Goal: Transaction & Acquisition: Purchase product/service

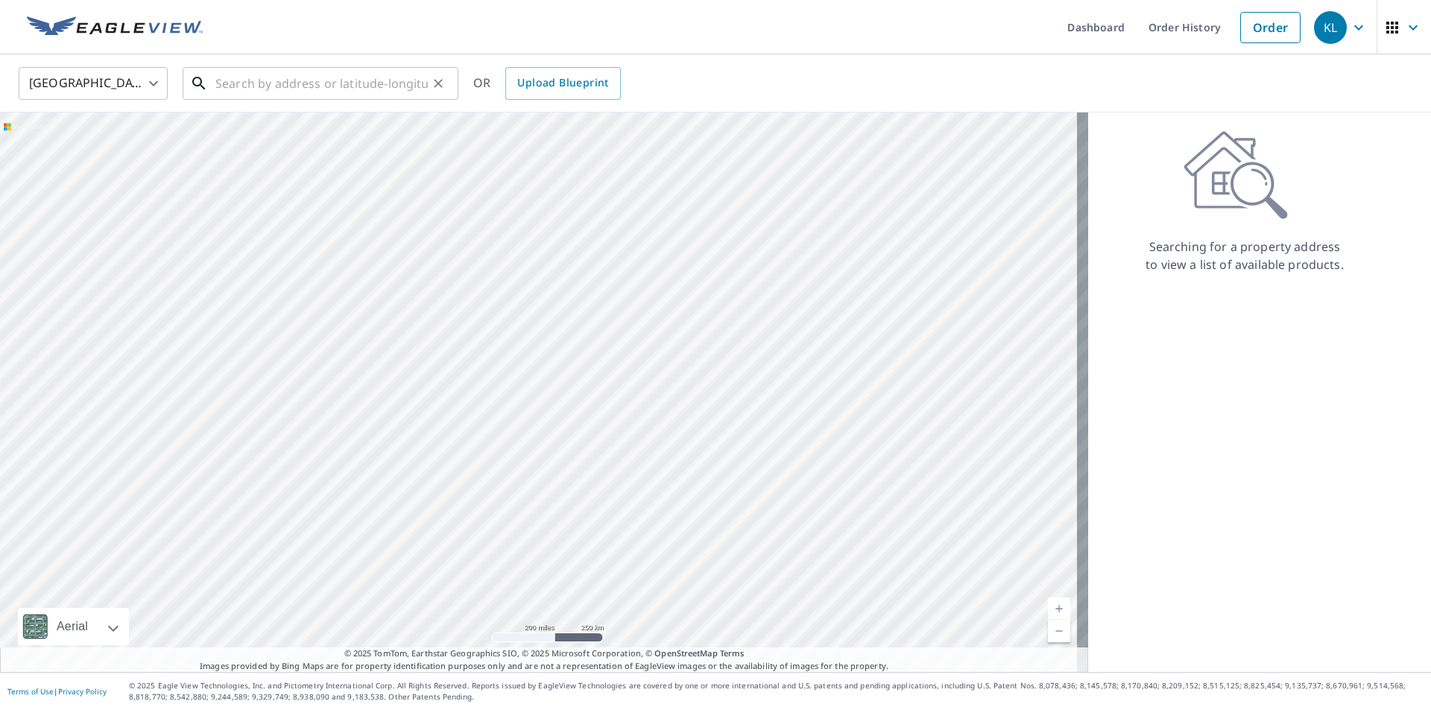
click at [411, 82] on input "text" at bounding box center [321, 84] width 212 height 42
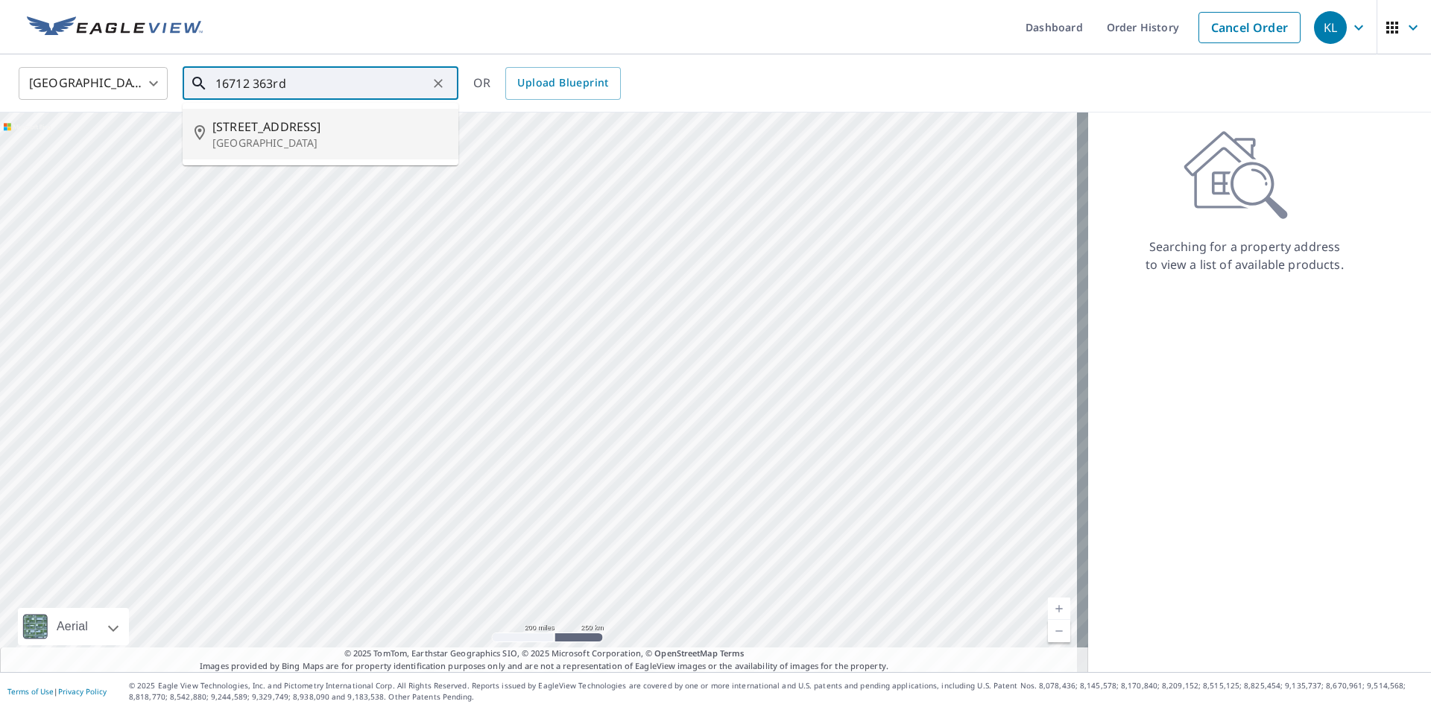
click at [239, 127] on span "[STREET_ADDRESS]" at bounding box center [329, 127] width 234 height 18
type input "[STREET_ADDRESS]"
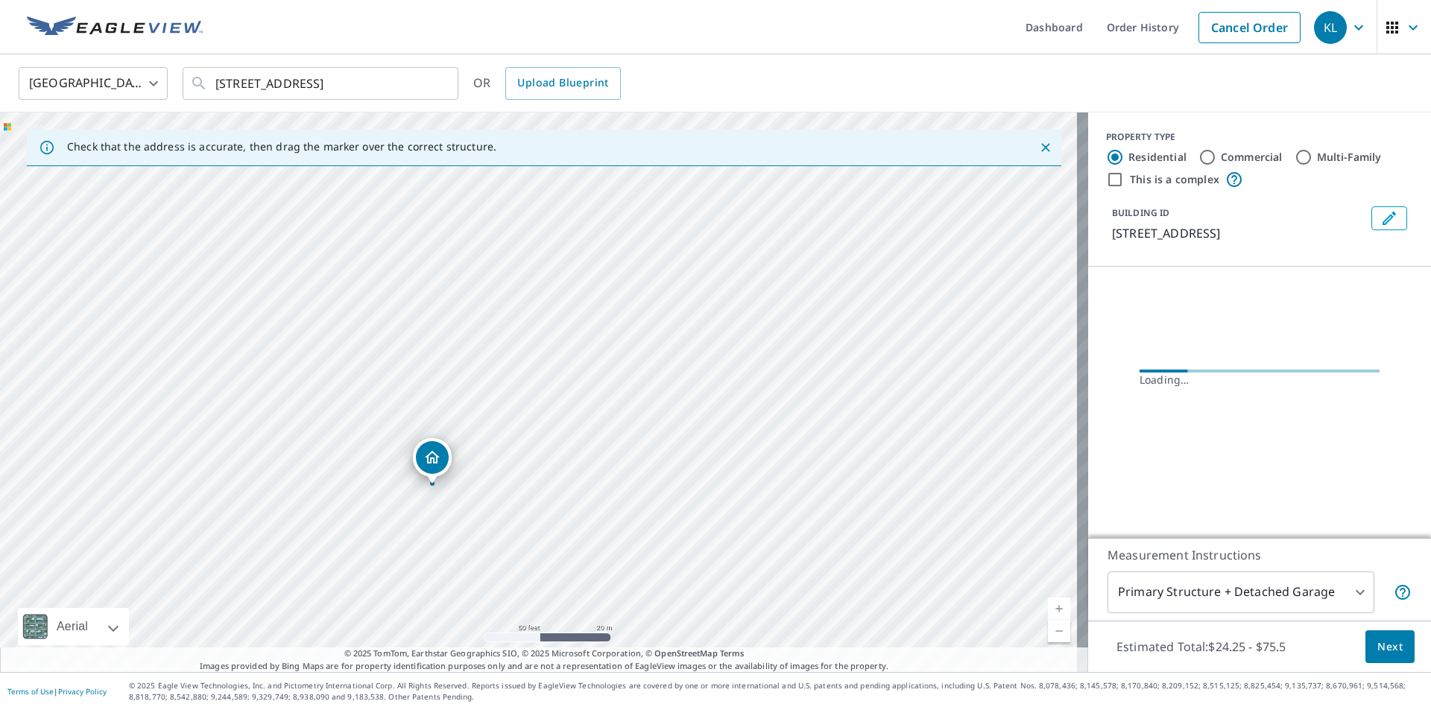
drag, startPoint x: 581, startPoint y: 353, endPoint x: 491, endPoint y: 490, distance: 164.4
click at [491, 490] on div "[STREET_ADDRESS]" at bounding box center [544, 393] width 1088 height 560
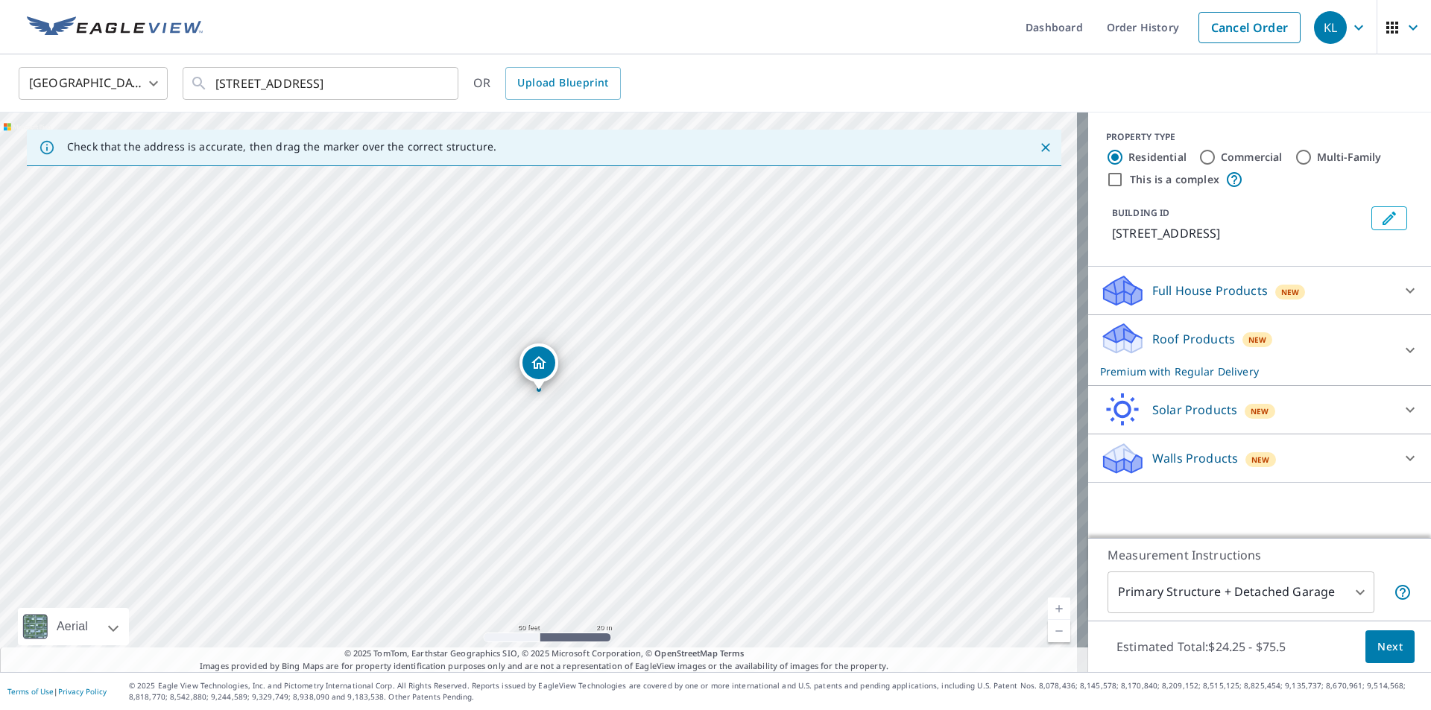
drag, startPoint x: 640, startPoint y: 309, endPoint x: 564, endPoint y: 399, distance: 118.0
click at [564, 399] on div "[STREET_ADDRESS]" at bounding box center [544, 393] width 1088 height 560
drag, startPoint x: 464, startPoint y: 453, endPoint x: 653, endPoint y: 291, distance: 249.5
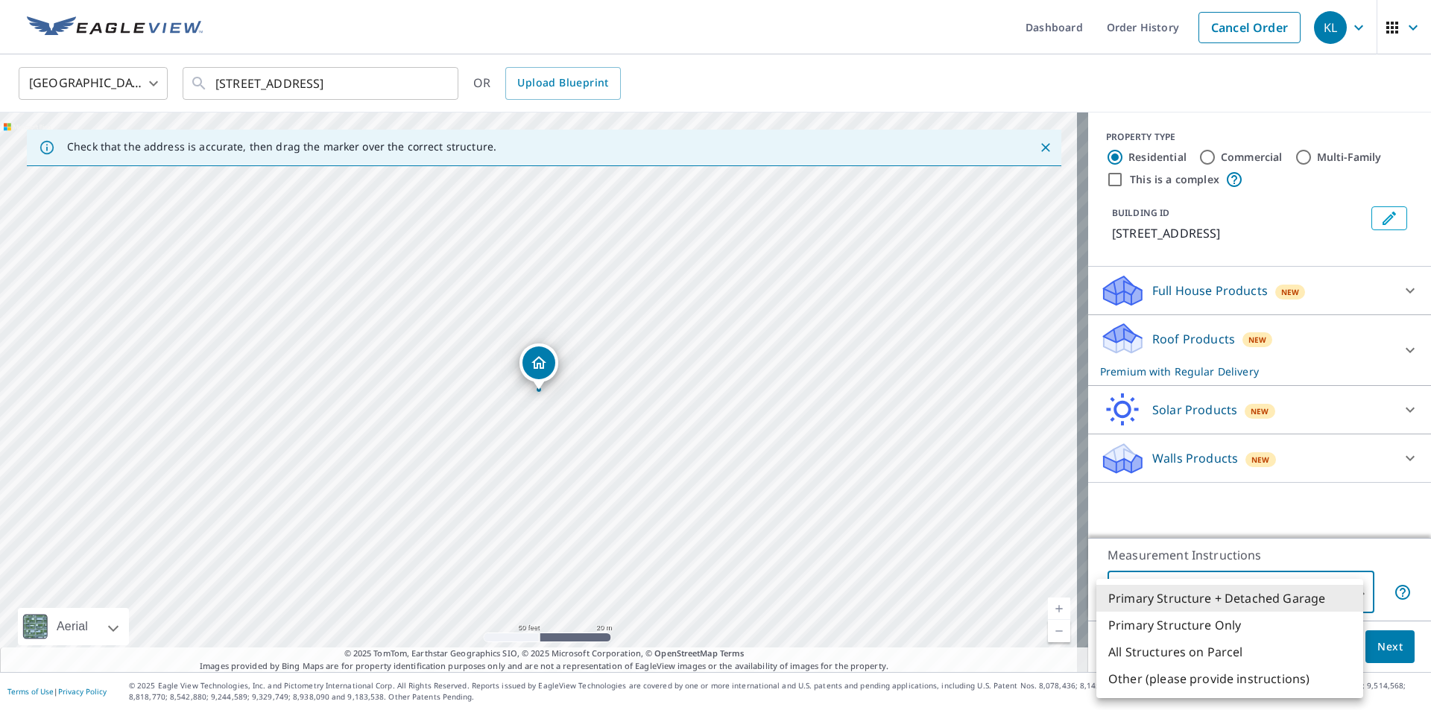
click at [1173, 589] on body "KL KL Dashboard Order History Cancel Order KL [GEOGRAPHIC_DATA] [GEOGRAPHIC_DAT…" at bounding box center [715, 355] width 1431 height 710
click at [1178, 625] on li "Primary Structure Only" at bounding box center [1229, 625] width 267 height 27
type input "2"
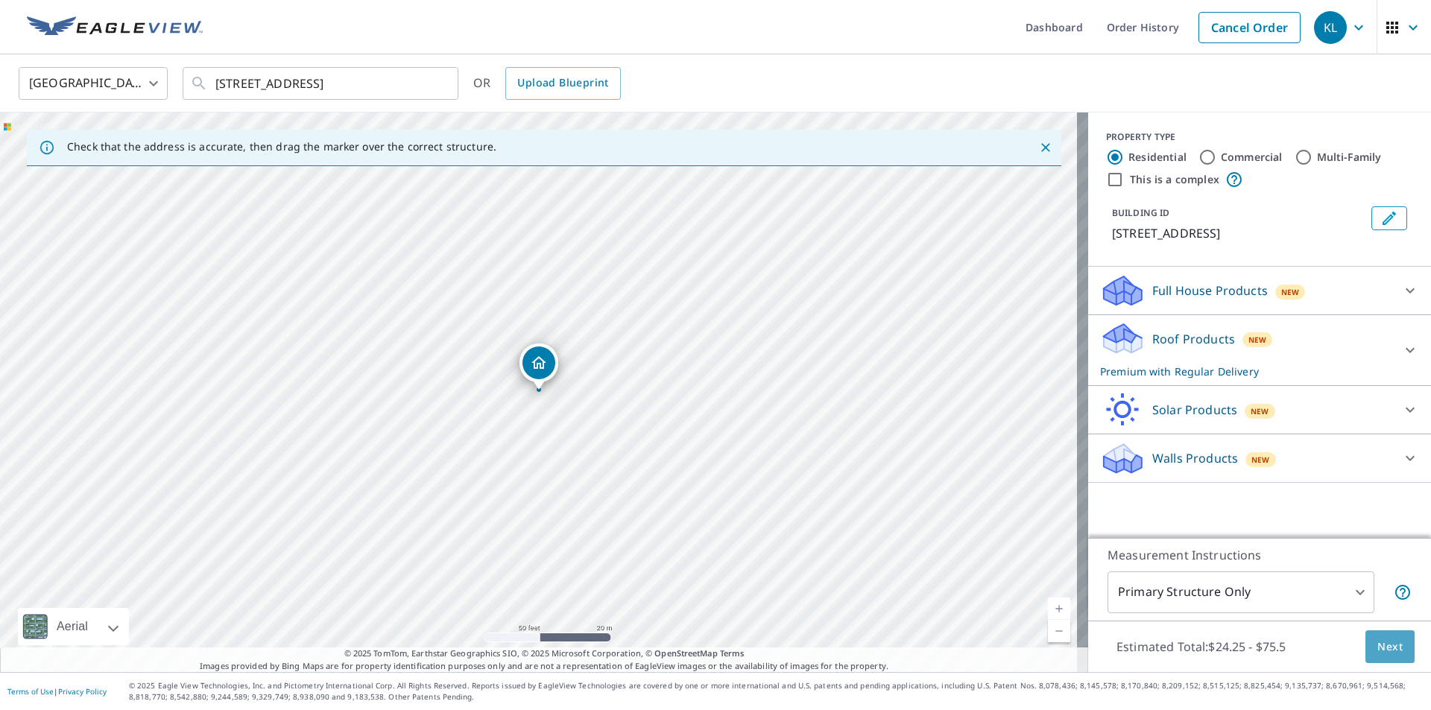
click at [1377, 641] on span "Next" at bounding box center [1389, 647] width 25 height 19
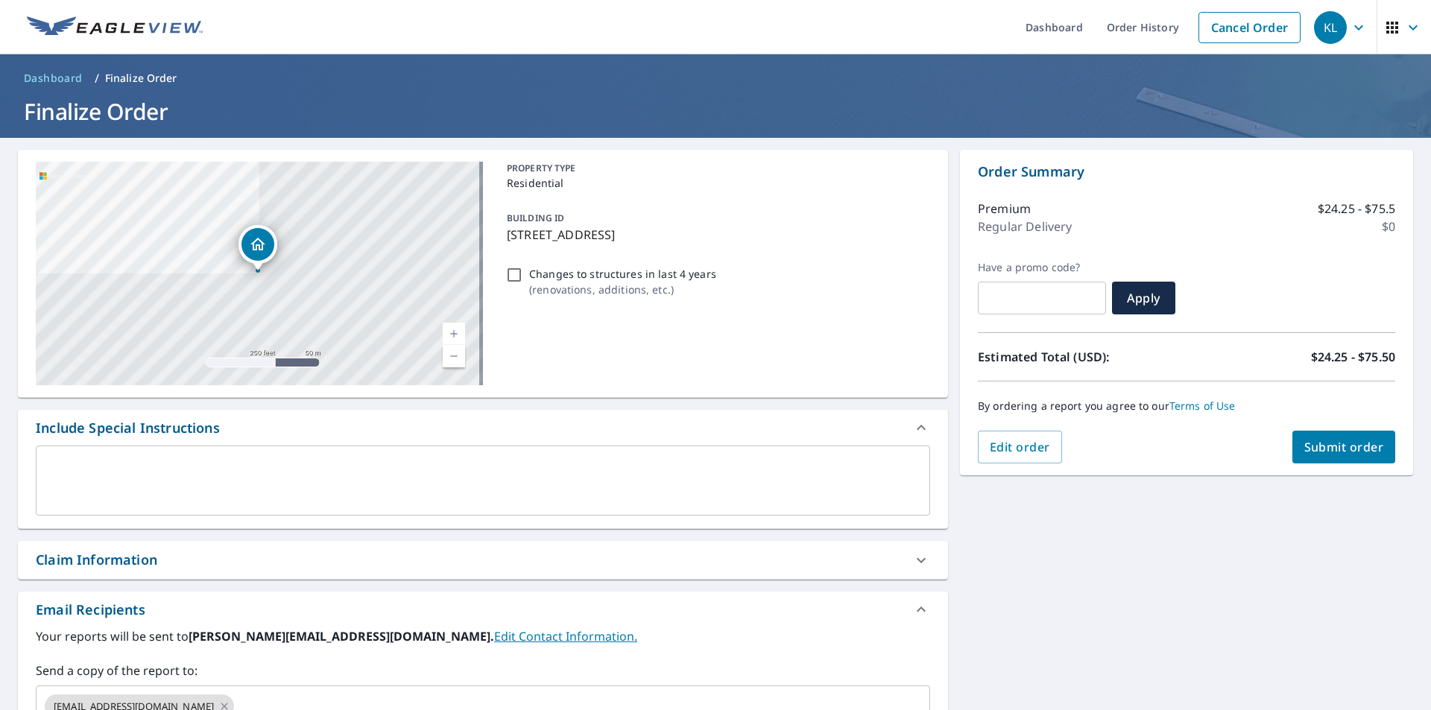
click at [1328, 456] on button "Submit order" at bounding box center [1344, 447] width 104 height 33
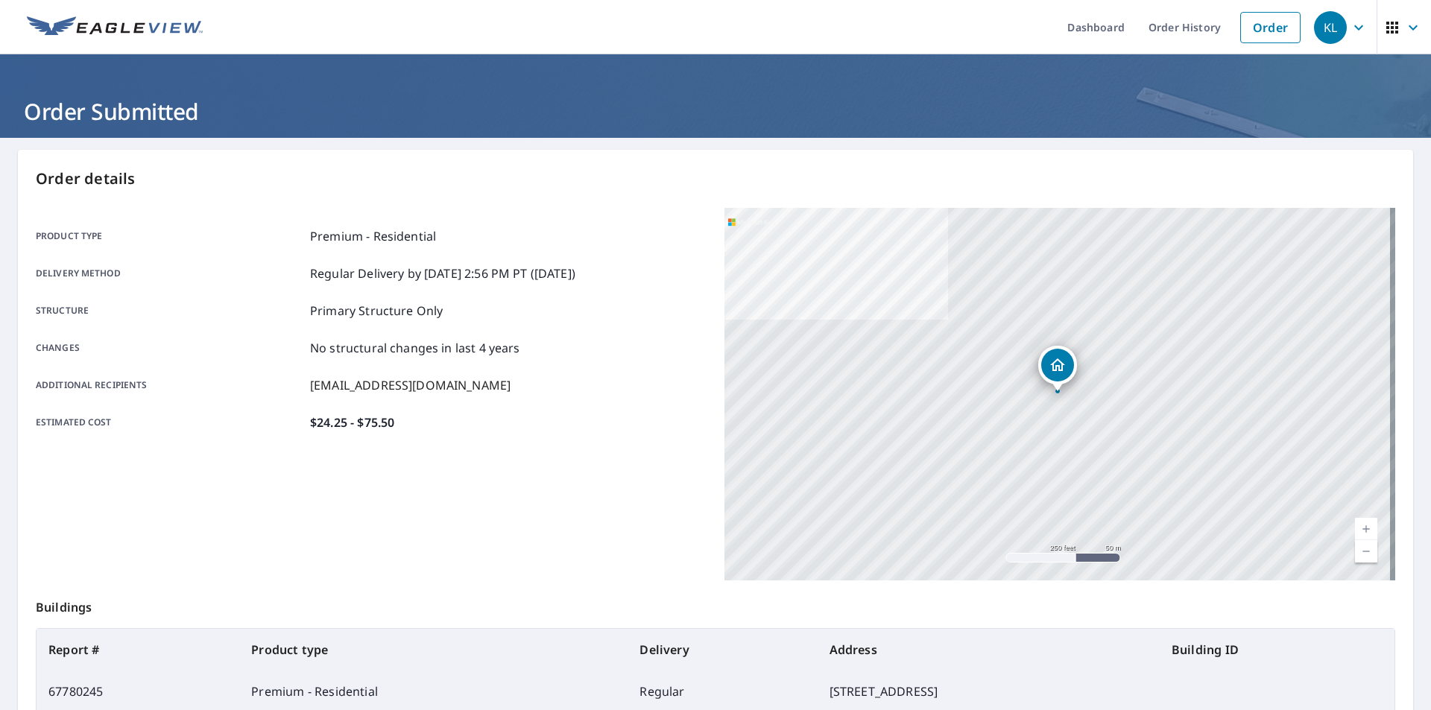
scroll to position [167, 0]
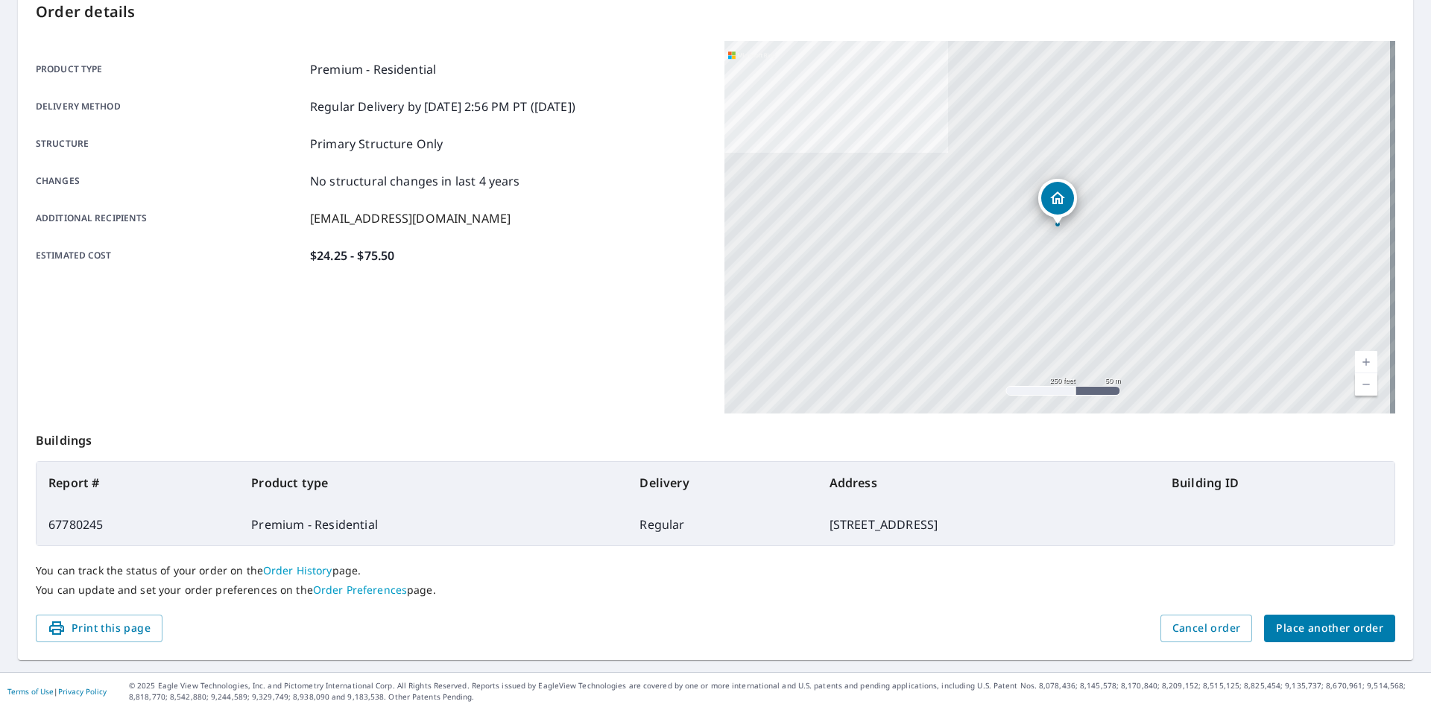
click at [1283, 636] on span "Place another order" at bounding box center [1329, 628] width 107 height 19
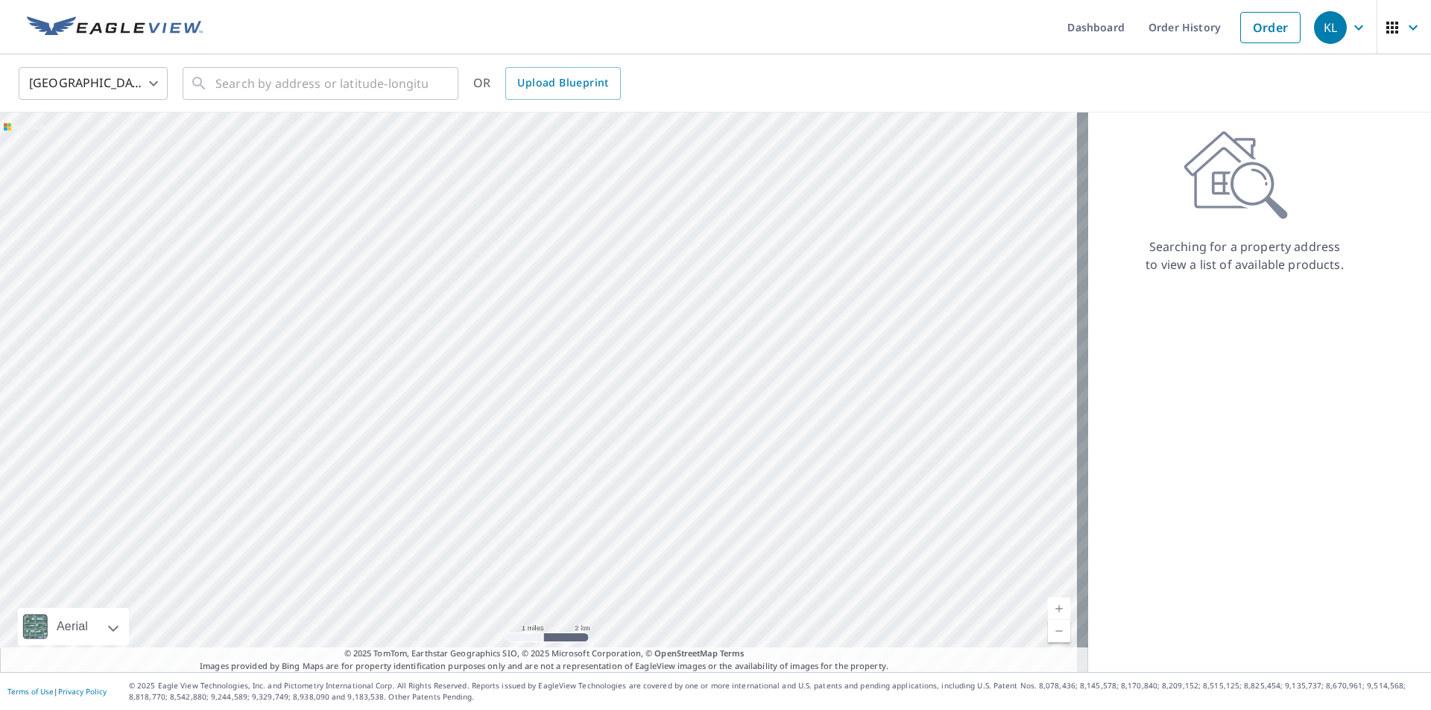
drag, startPoint x: 601, startPoint y: 267, endPoint x: 572, endPoint y: 397, distance: 133.5
click at [572, 397] on div at bounding box center [544, 393] width 1088 height 560
drag, startPoint x: 470, startPoint y: 236, endPoint x: 812, endPoint y: 323, distance: 353.1
click at [812, 323] on div at bounding box center [544, 393] width 1088 height 560
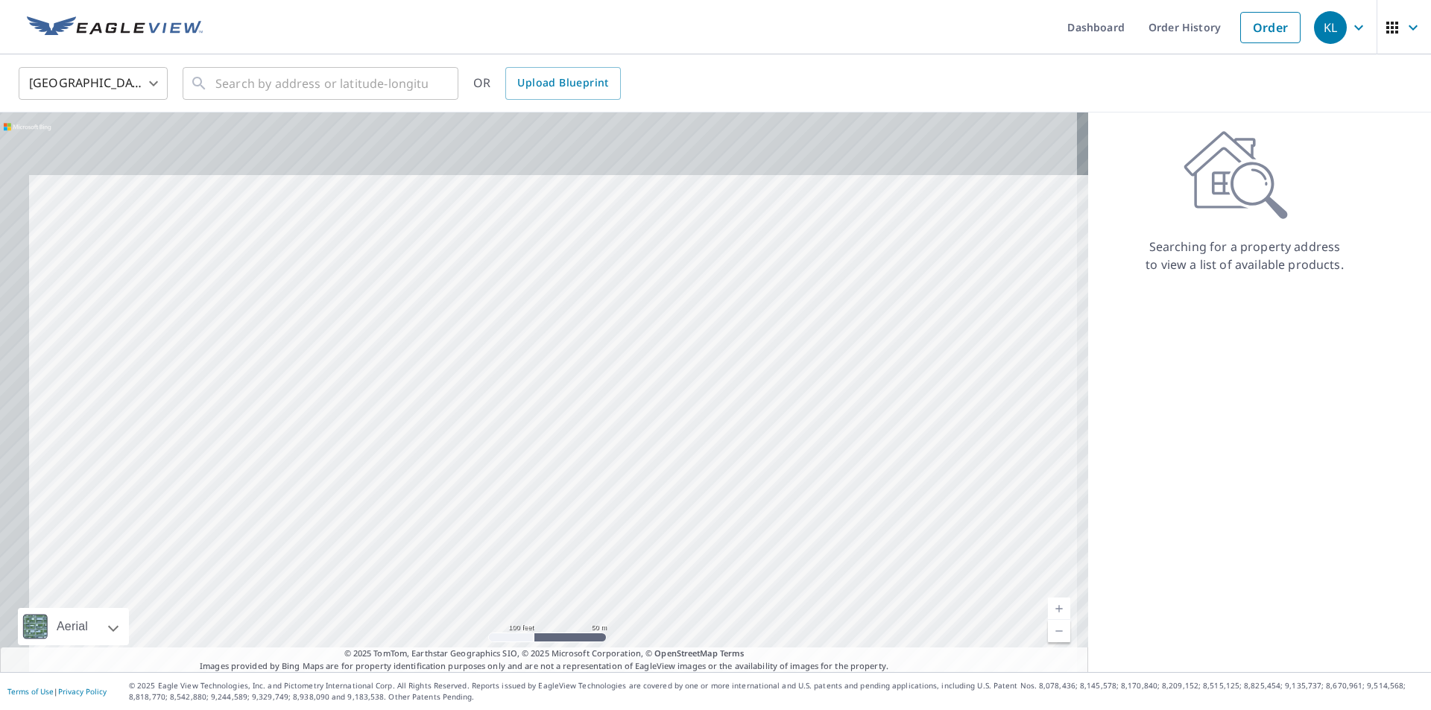
drag, startPoint x: 745, startPoint y: 277, endPoint x: 849, endPoint y: 554, distance: 295.3
click at [849, 554] on div at bounding box center [544, 393] width 1088 height 560
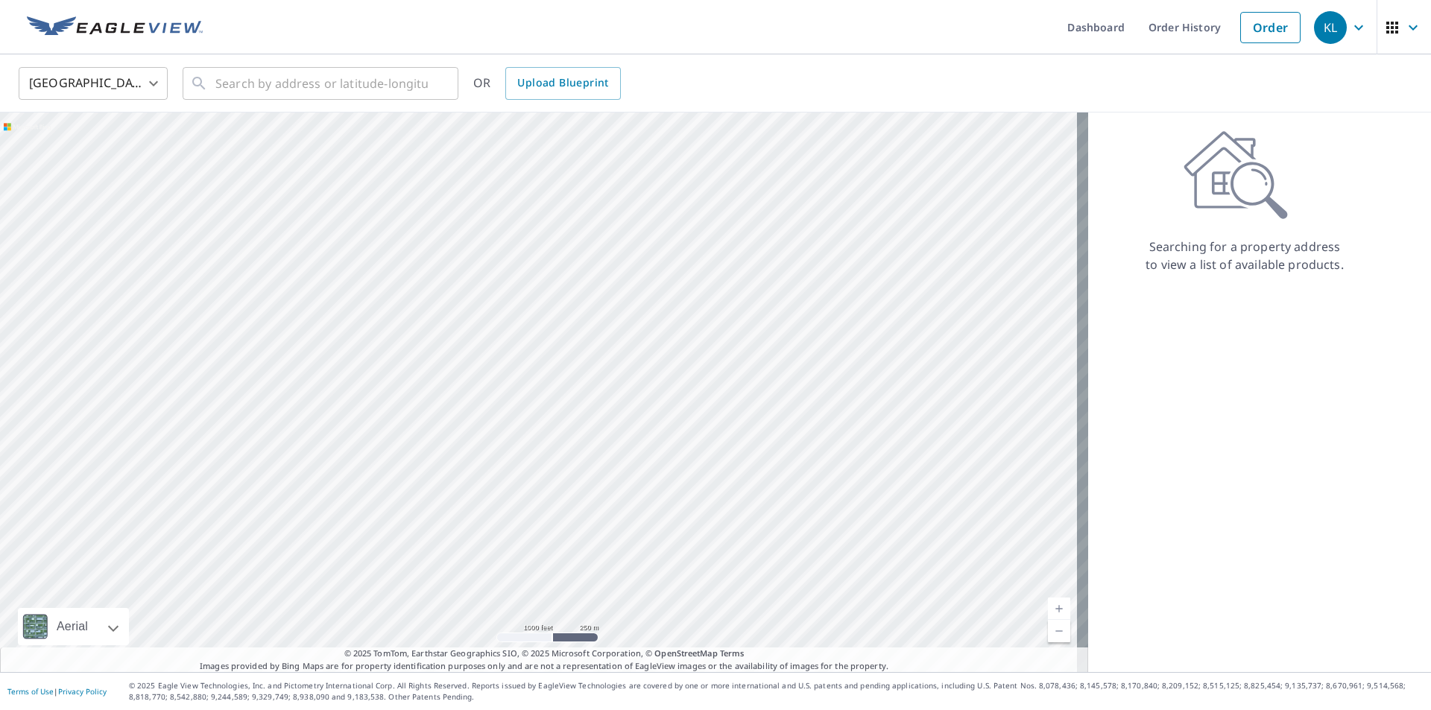
drag, startPoint x: 437, startPoint y: 201, endPoint x: 746, endPoint y: 501, distance: 430.7
click at [722, 482] on div at bounding box center [544, 393] width 1088 height 560
drag, startPoint x: 242, startPoint y: 359, endPoint x: 677, endPoint y: 359, distance: 435.3
click at [677, 359] on div at bounding box center [544, 393] width 1088 height 560
drag, startPoint x: 381, startPoint y: 366, endPoint x: 566, endPoint y: 426, distance: 194.2
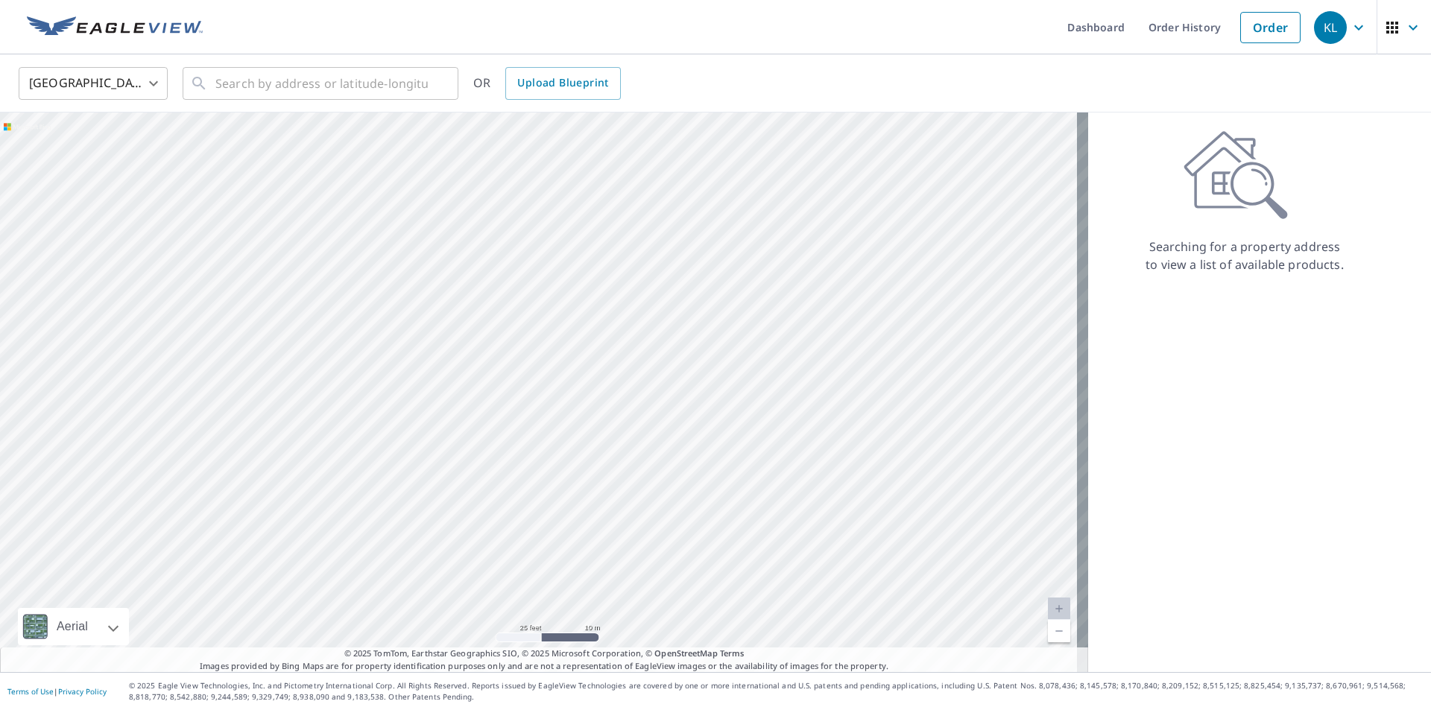
click at [566, 426] on div at bounding box center [544, 393] width 1088 height 560
click at [292, 227] on div at bounding box center [544, 393] width 1088 height 560
click at [332, 336] on div at bounding box center [544, 393] width 1088 height 560
click at [484, 177] on div at bounding box center [544, 393] width 1088 height 560
